Goal: Information Seeking & Learning: Learn about a topic

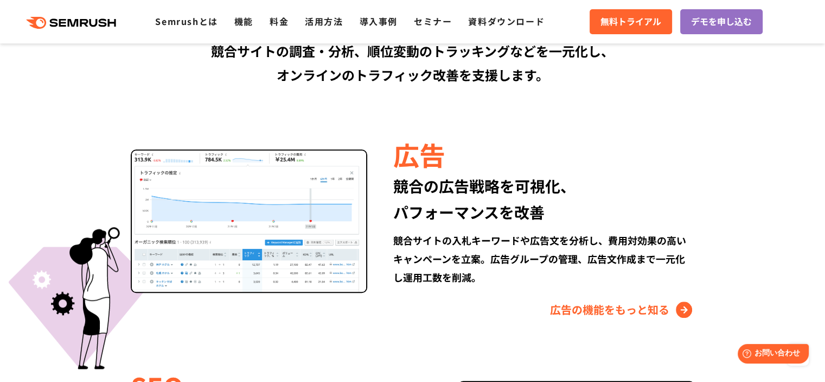
scroll to position [923, 0]
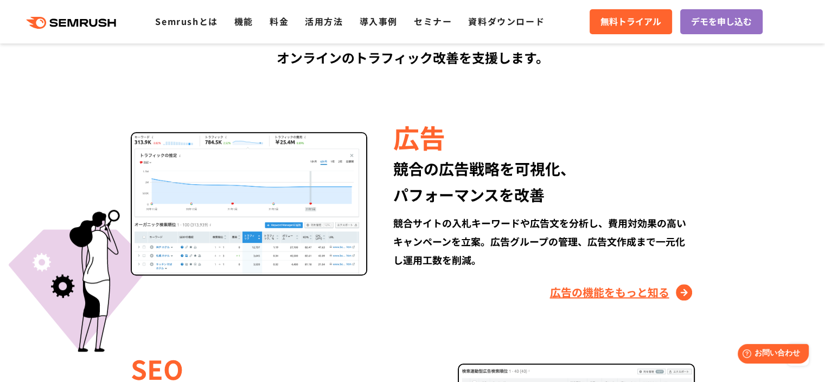
click at [643, 293] on link "広告の機能をもっと知る" at bounding box center [622, 291] width 145 height 17
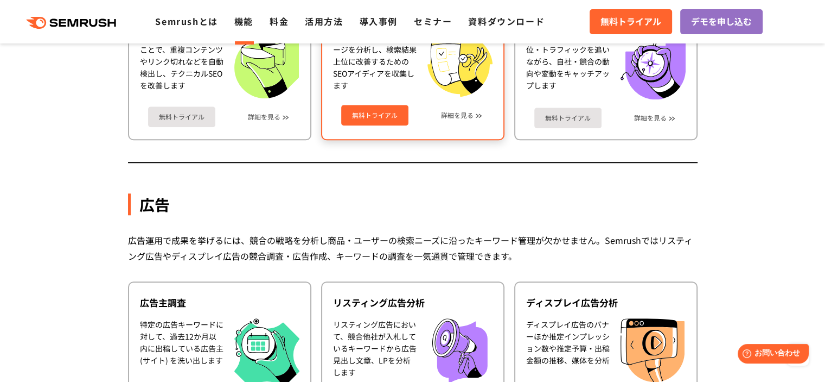
scroll to position [768, 0]
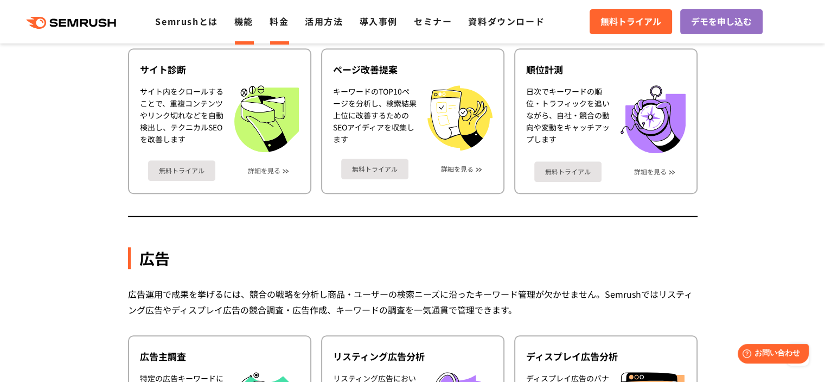
click at [284, 27] on link "料金" at bounding box center [279, 21] width 19 height 13
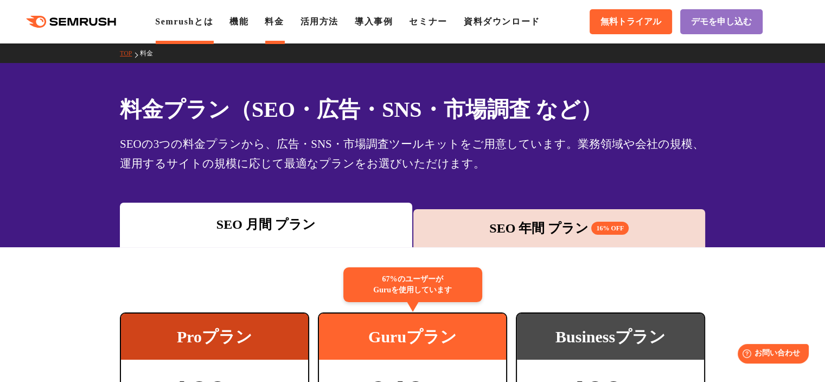
click at [190, 26] on link "Semrushとは" at bounding box center [184, 21] width 58 height 9
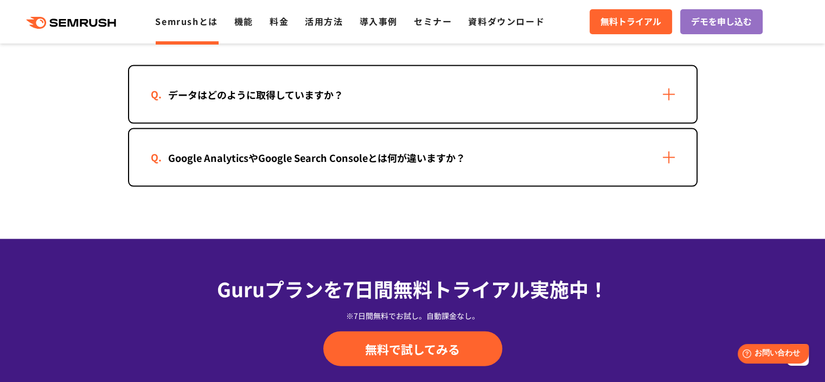
scroll to position [2388, 0]
